Goal: Navigation & Orientation: Find specific page/section

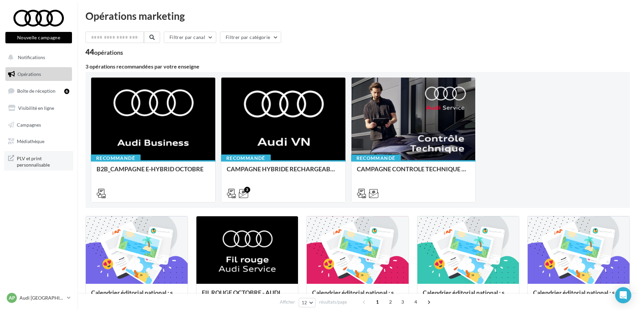
click at [50, 160] on span "PLV et print personnalisable" at bounding box center [43, 161] width 52 height 14
click at [32, 141] on span "Médiathèque" at bounding box center [31, 142] width 28 height 6
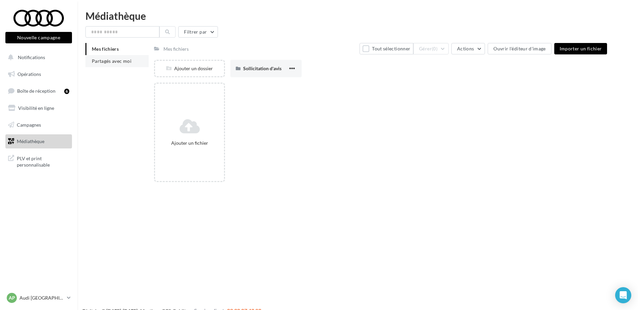
click at [130, 65] on li "Partagés avec moi" at bounding box center [116, 61] width 63 height 12
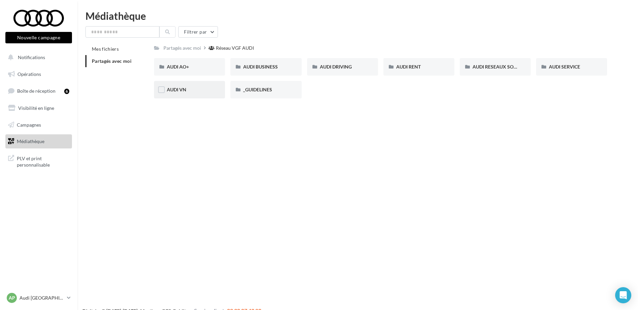
click at [203, 86] on div "AUDI VN" at bounding box center [189, 89] width 45 height 7
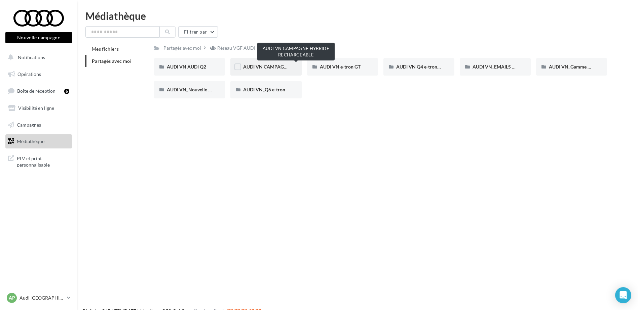
click at [280, 66] on span "AUDI VN CAMPAGNE HYBRIDE RECHARGEABLE" at bounding box center [296, 67] width 106 height 6
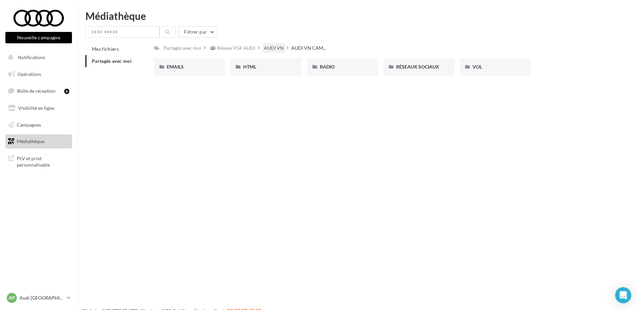
click at [278, 47] on div "AUDI VN" at bounding box center [274, 48] width 20 height 7
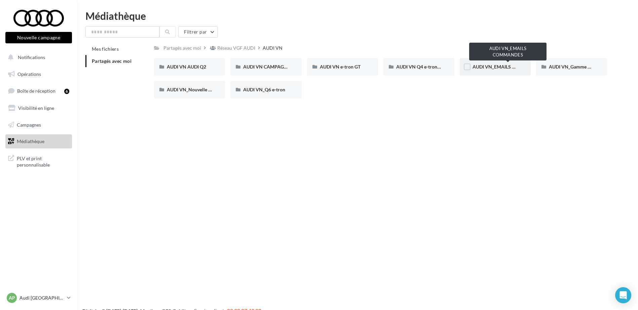
click at [504, 67] on span "AUDI VN_EMAILS COMMANDES" at bounding box center [508, 67] width 71 height 6
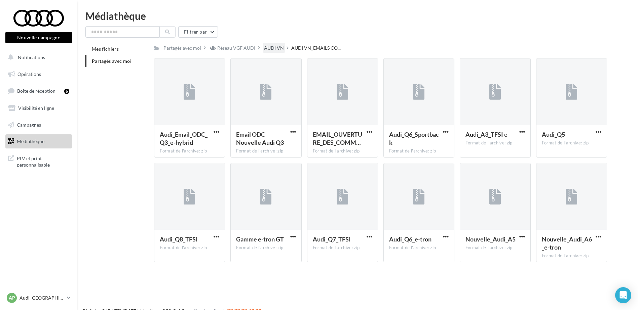
click at [266, 49] on div "AUDI VN" at bounding box center [274, 48] width 20 height 7
